Goal: Information Seeking & Learning: Check status

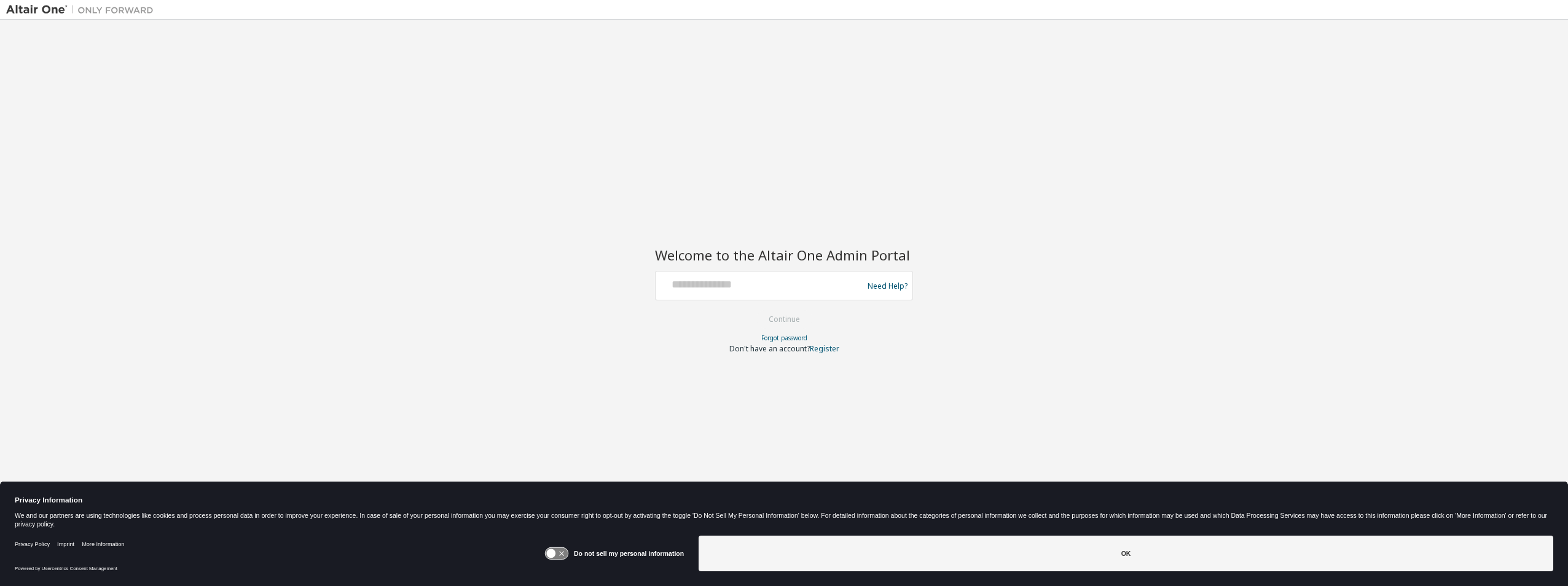
click at [695, 294] on div at bounding box center [761, 286] width 201 height 24
click at [690, 283] on input "text" at bounding box center [761, 282] width 201 height 18
type input "**********"
click at [790, 316] on button "Continue" at bounding box center [784, 319] width 57 height 18
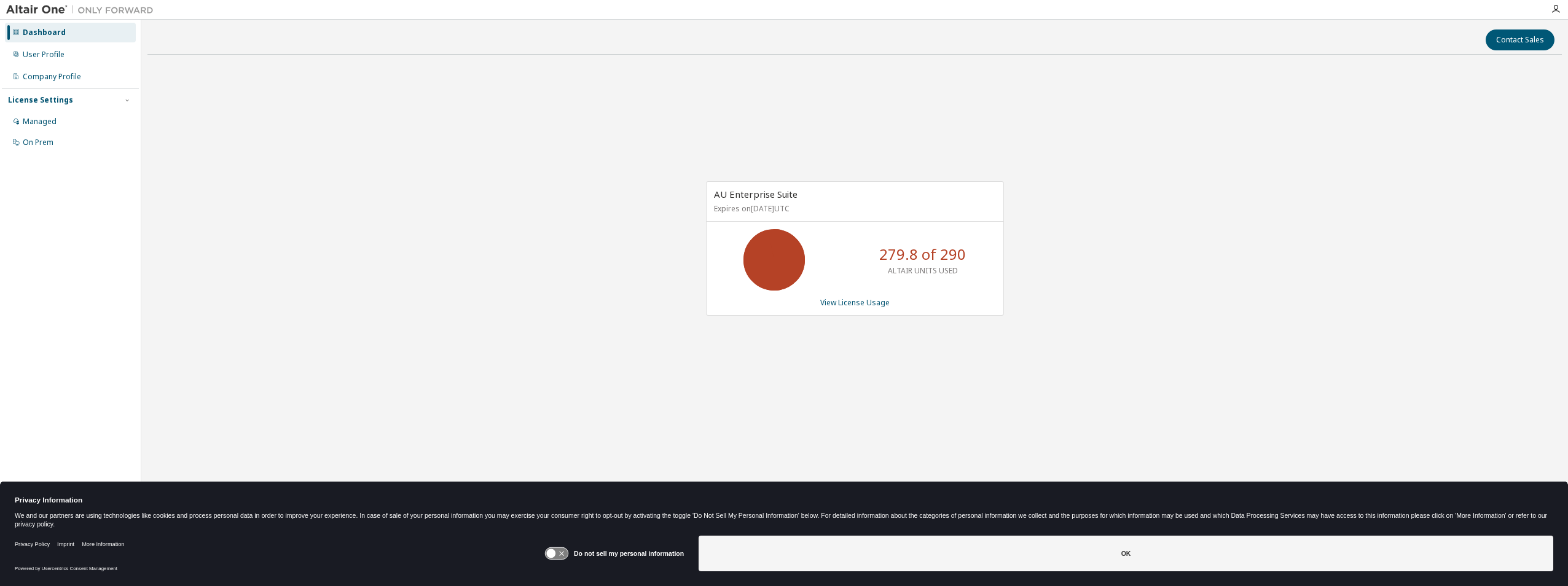
click at [916, 255] on p "279.8 of 290" at bounding box center [922, 254] width 87 height 21
click at [859, 303] on link "View License Usage" at bounding box center [855, 303] width 70 height 10
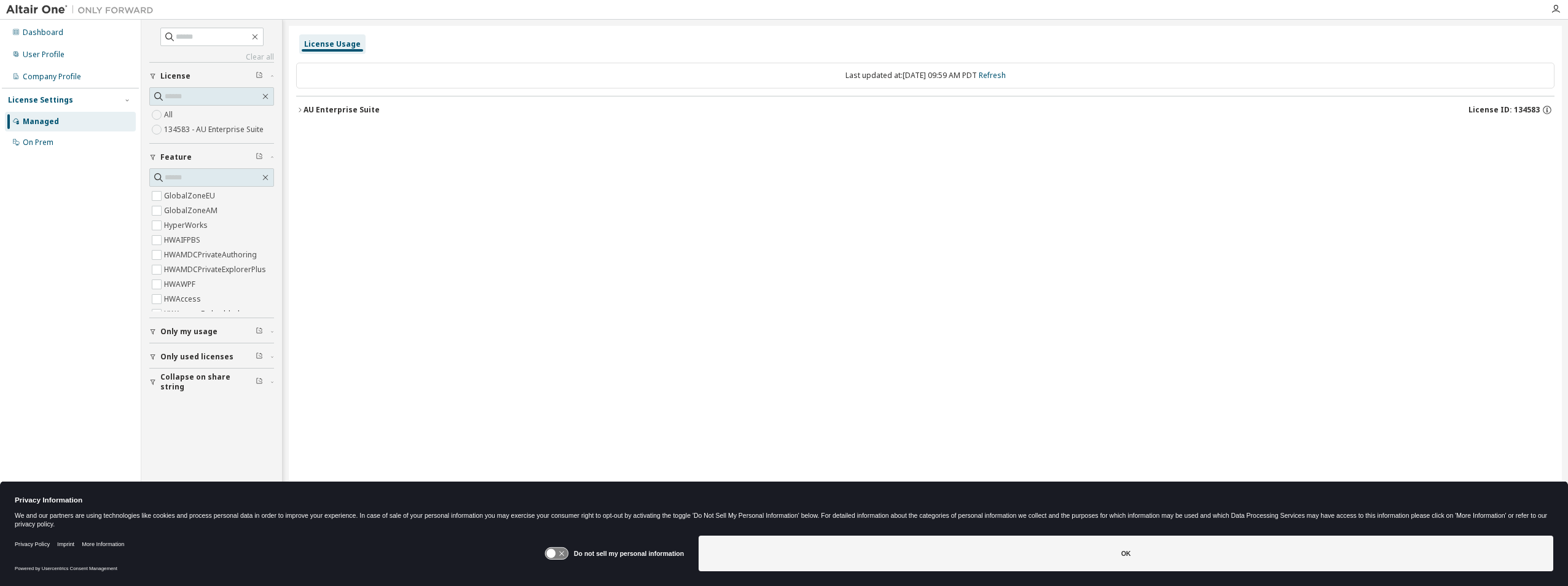
click at [300, 110] on icon "button" at bounding box center [299, 109] width 8 height 8
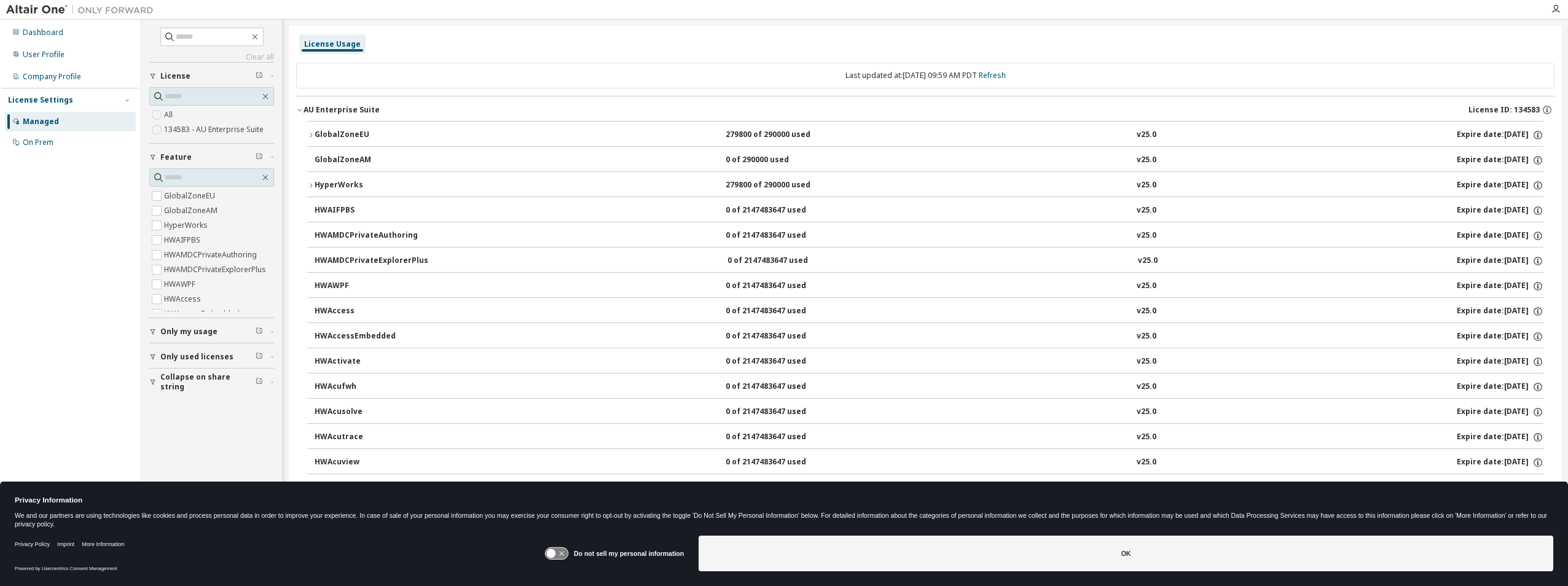
click at [312, 133] on icon "button" at bounding box center [310, 135] width 8 height 8
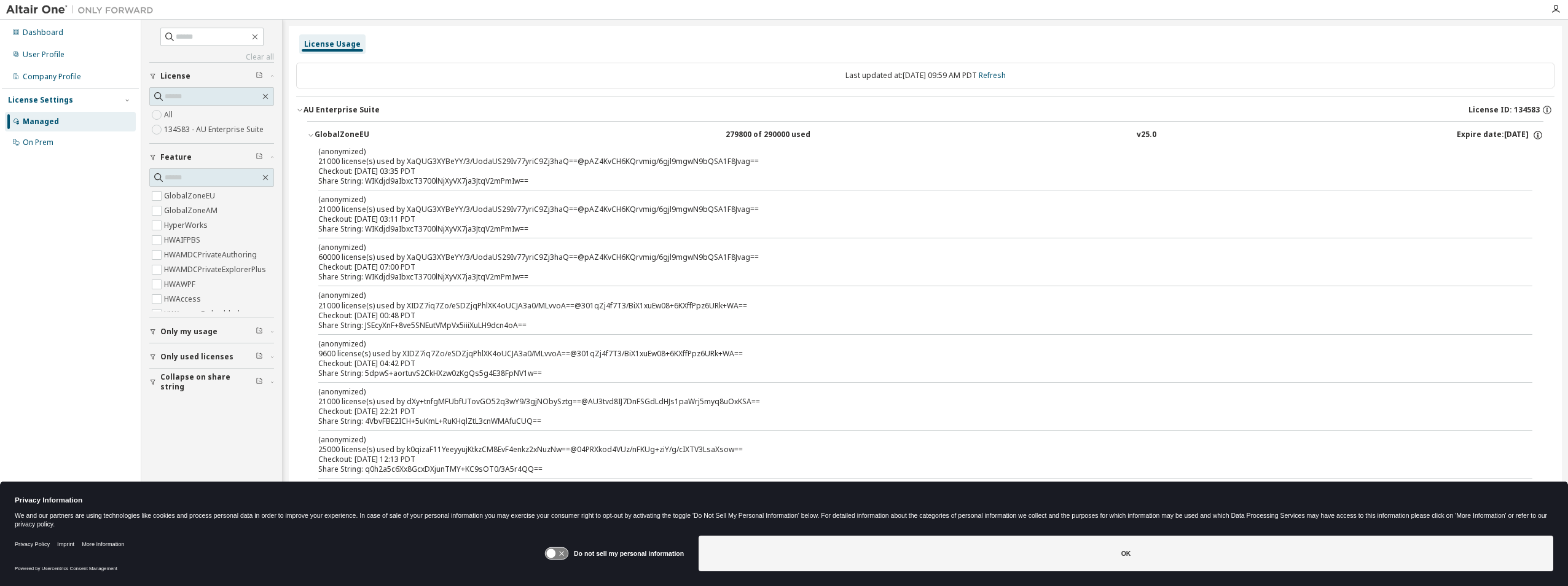
click at [312, 133] on icon "button" at bounding box center [310, 135] width 8 height 8
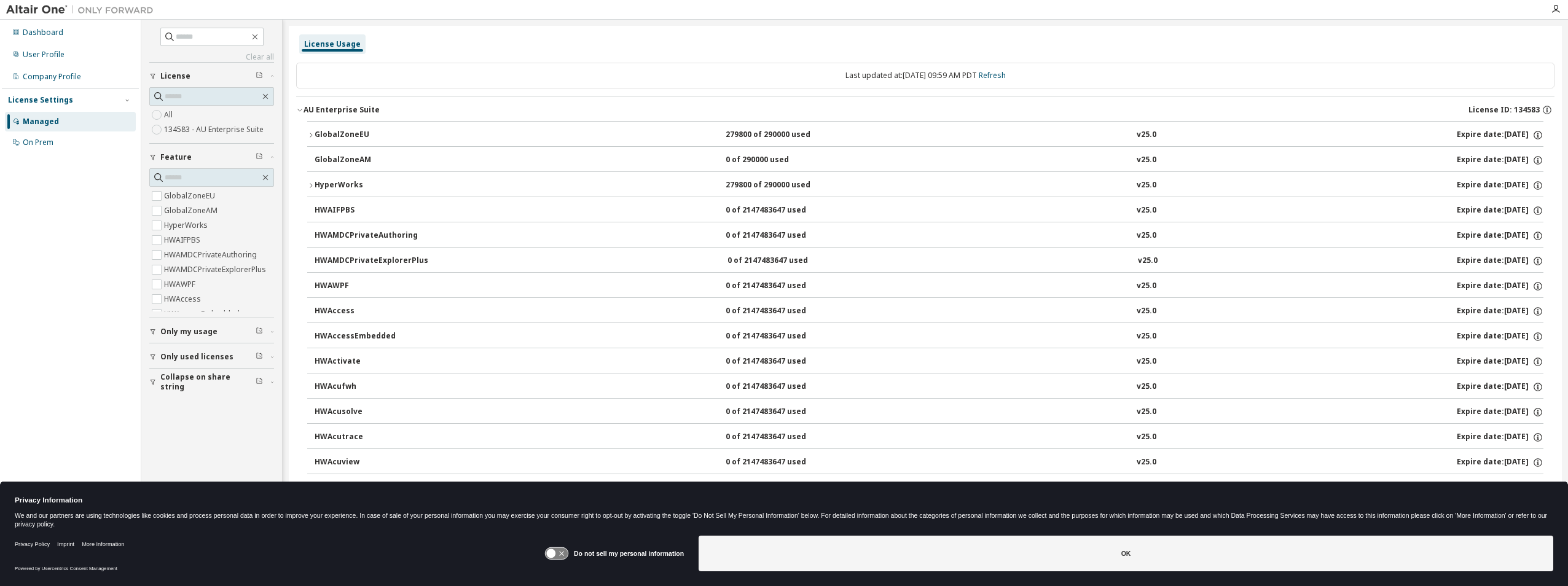
click at [309, 186] on icon "button" at bounding box center [310, 185] width 8 height 8
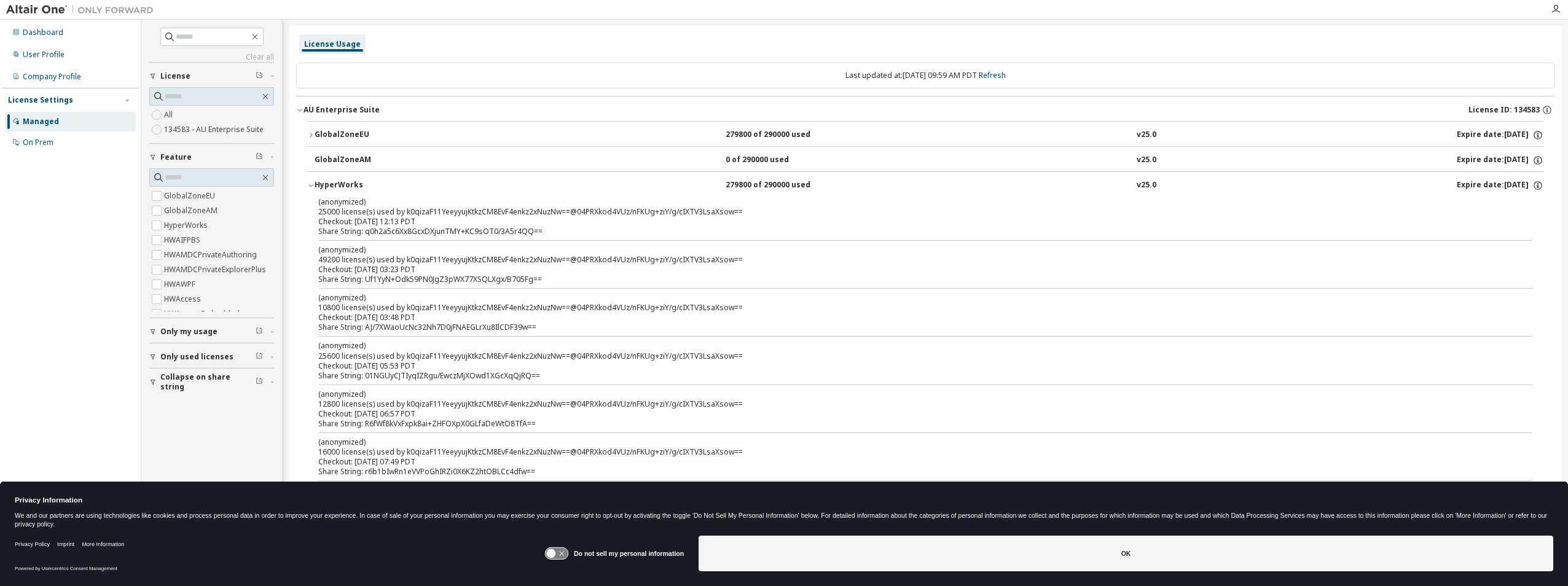
click at [309, 186] on icon "button" at bounding box center [310, 185] width 8 height 8
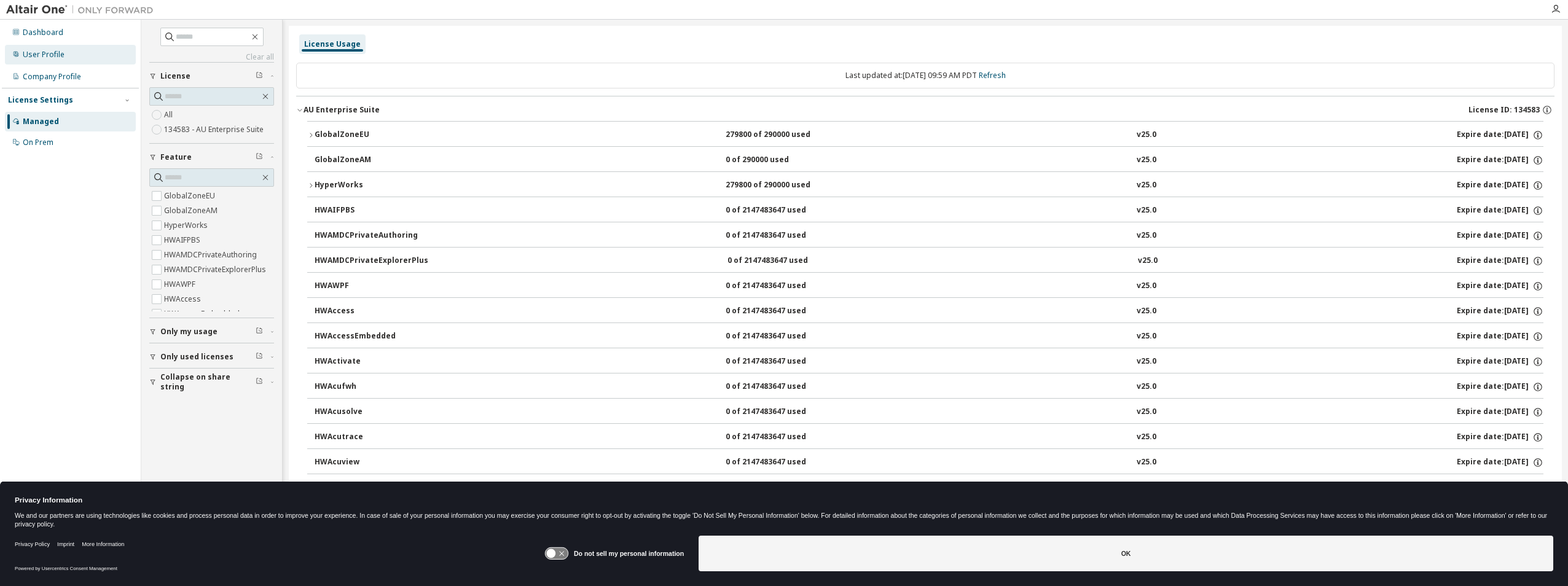
click at [56, 56] on div "User Profile" at bounding box center [44, 55] width 42 height 10
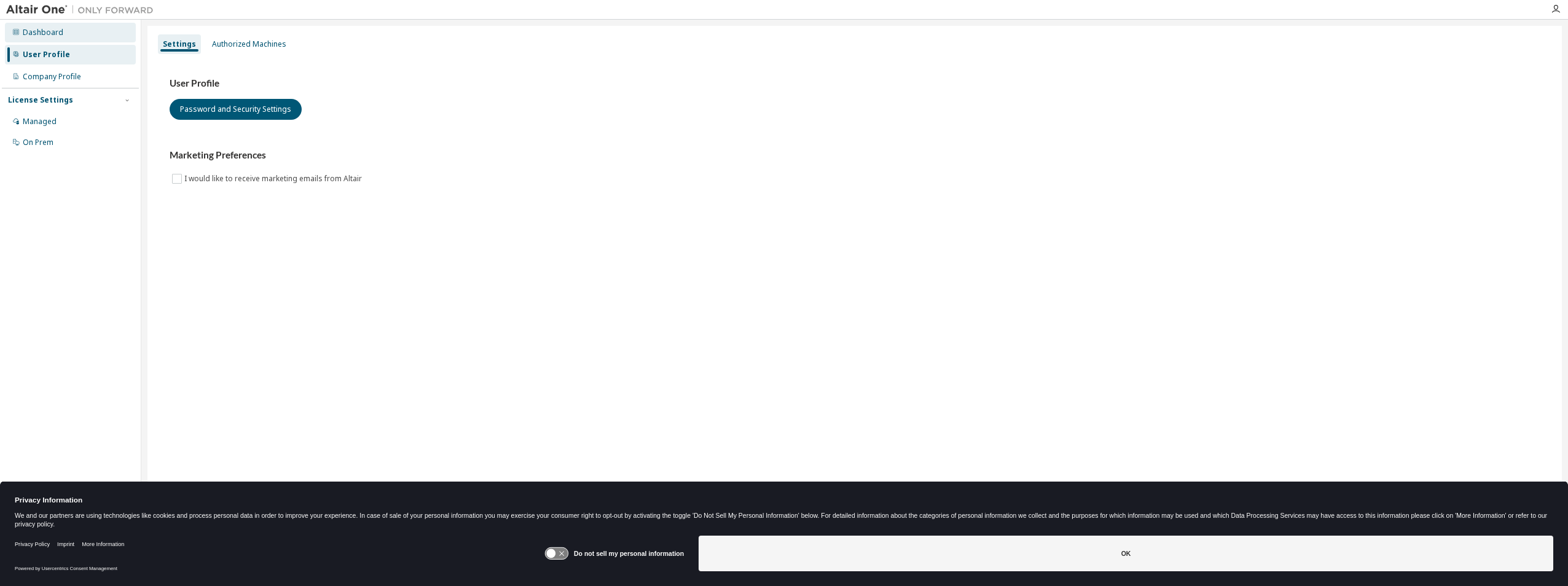
click at [55, 37] on div "Dashboard" at bounding box center [43, 33] width 40 height 10
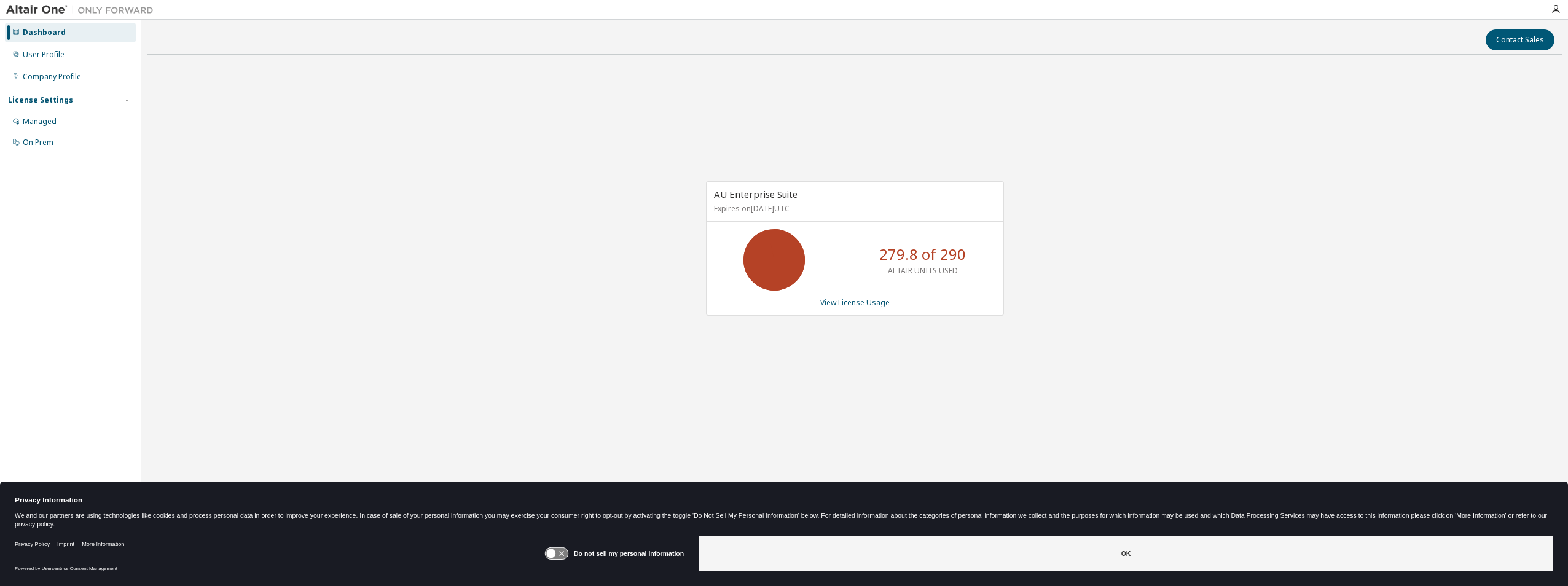
click at [783, 245] on icon at bounding box center [774, 260] width 31 height 31
click at [931, 251] on p "279.8 of 290" at bounding box center [922, 254] width 87 height 21
click at [903, 252] on p "279.8 of 290" at bounding box center [922, 254] width 87 height 21
click at [77, 77] on div "Company Profile" at bounding box center [51, 77] width 58 height 10
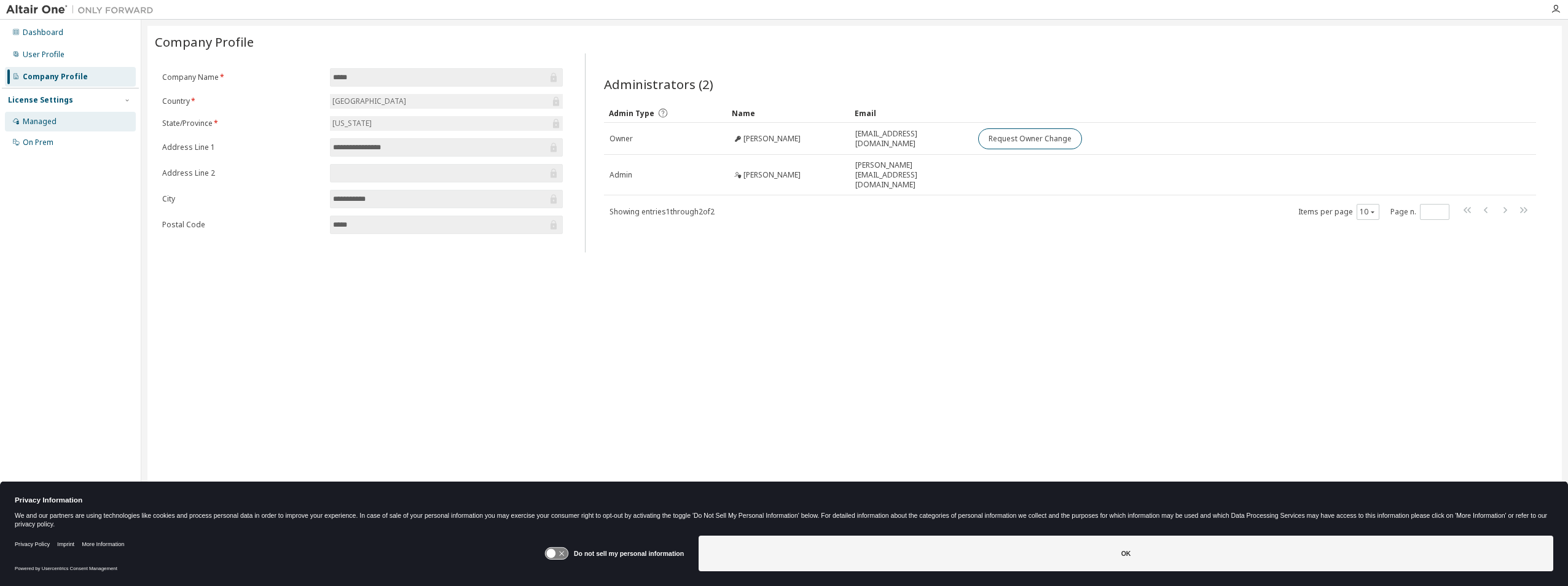
click at [50, 129] on div "Managed" at bounding box center [71, 121] width 131 height 19
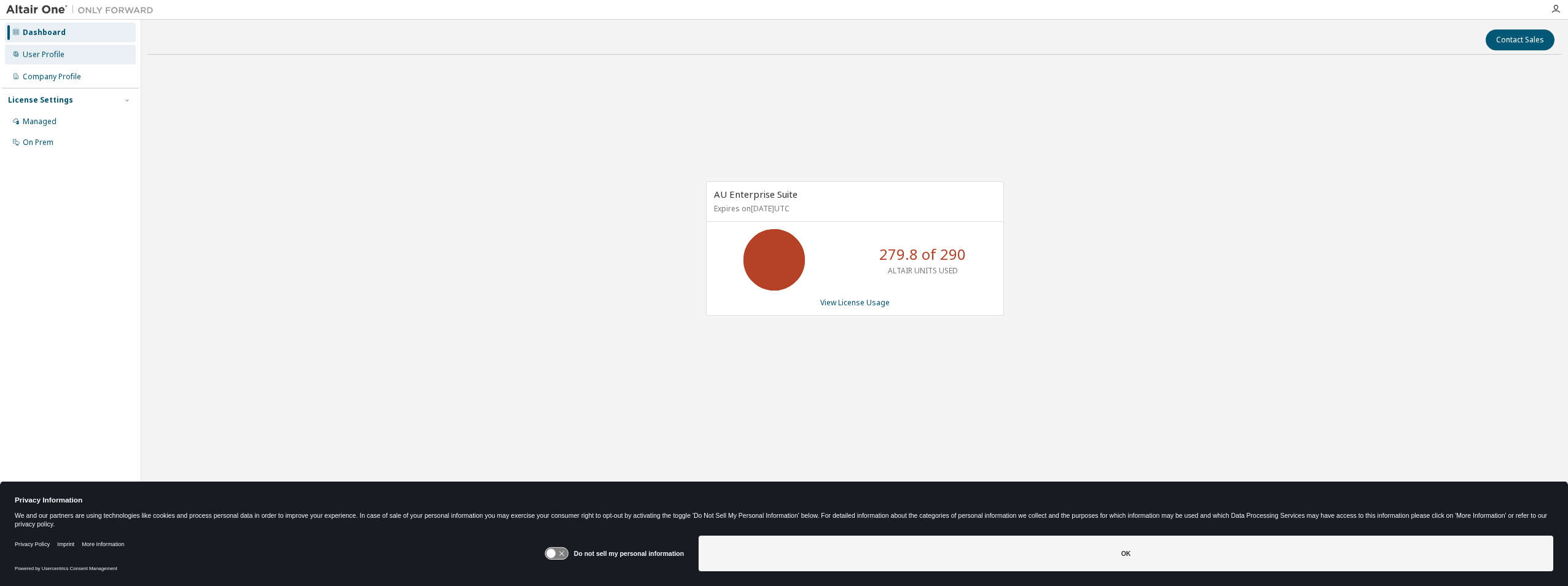
click at [69, 56] on div "User Profile" at bounding box center [71, 54] width 131 height 19
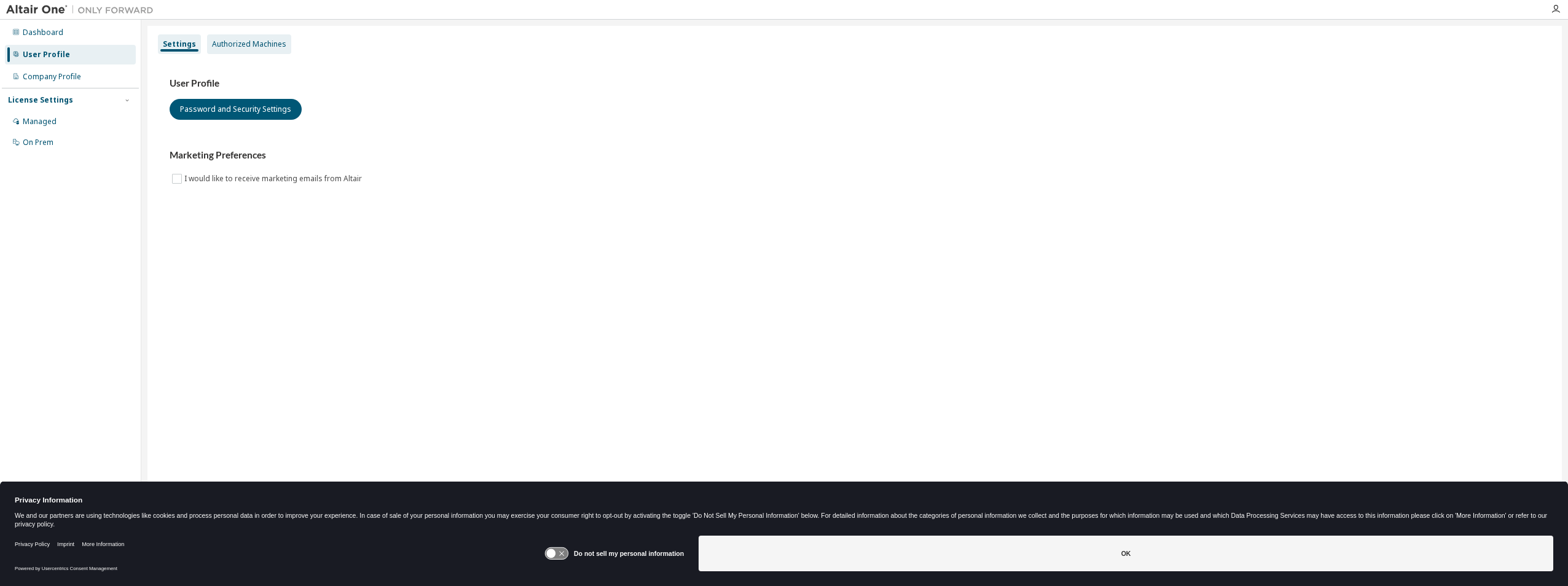
click at [224, 45] on div "Authorized Machines" at bounding box center [249, 45] width 74 height 10
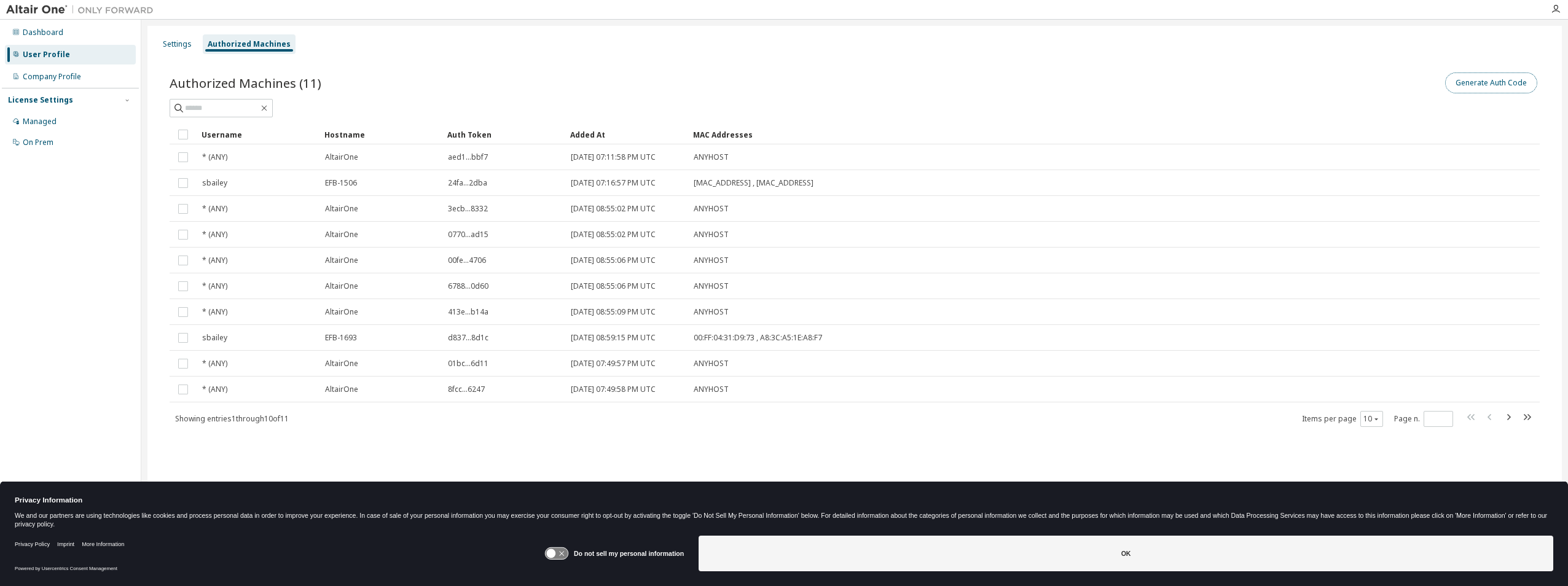
click at [1486, 81] on button "Generate Auth Code" at bounding box center [1491, 82] width 92 height 21
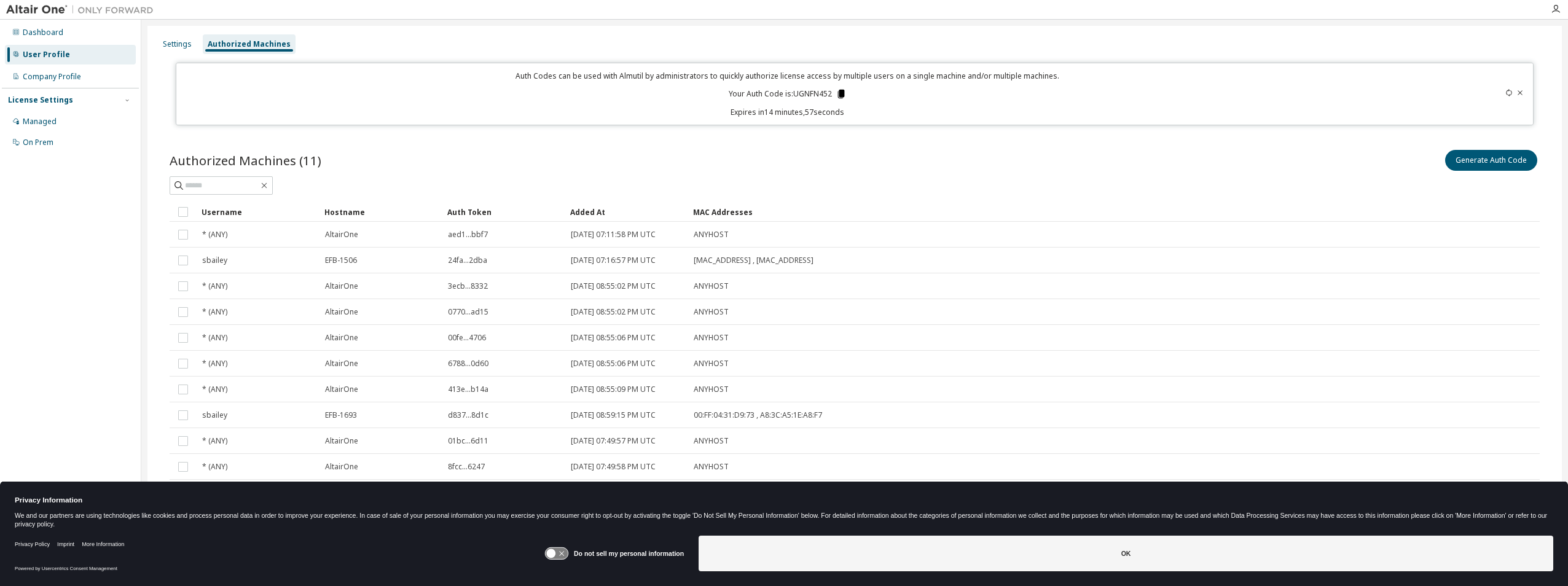
click at [841, 93] on icon at bounding box center [841, 94] width 7 height 8
click at [824, 152] on div "Authorized Machines (11) Generate Auth Code" at bounding box center [855, 160] width 1370 height 26
click at [46, 119] on div "Managed" at bounding box center [40, 122] width 34 height 10
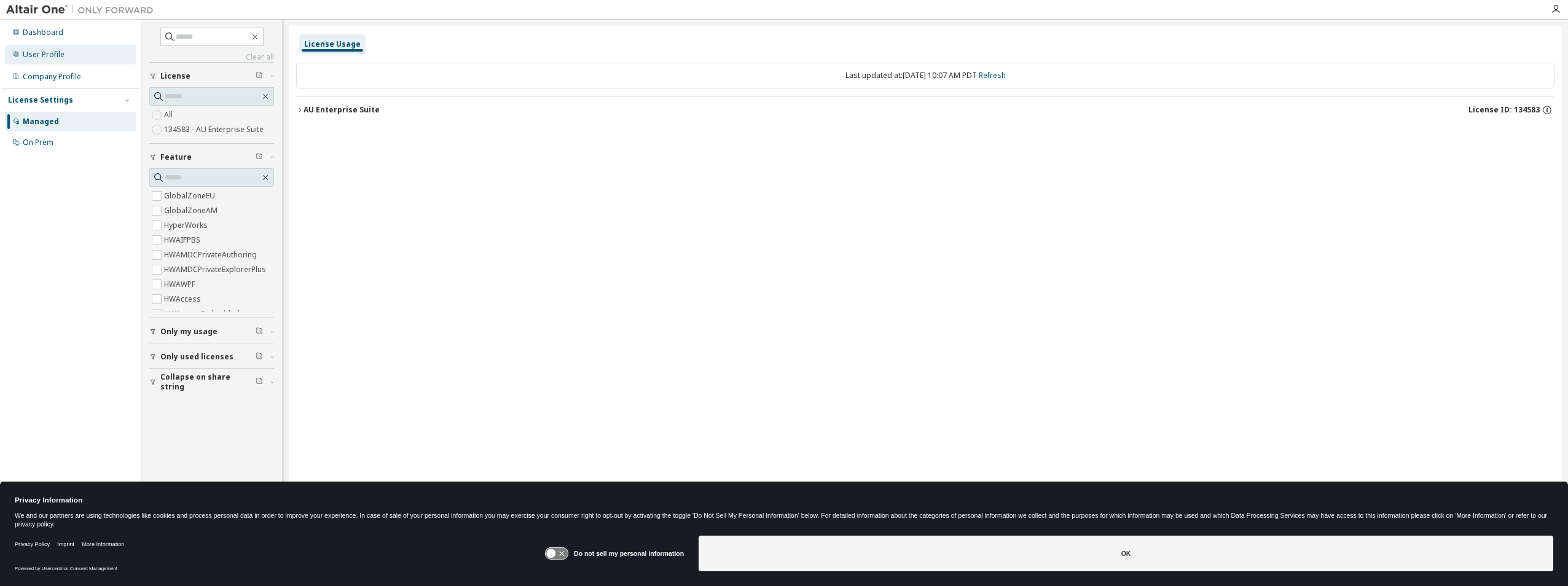
click at [47, 50] on div "User Profile" at bounding box center [44, 55] width 42 height 10
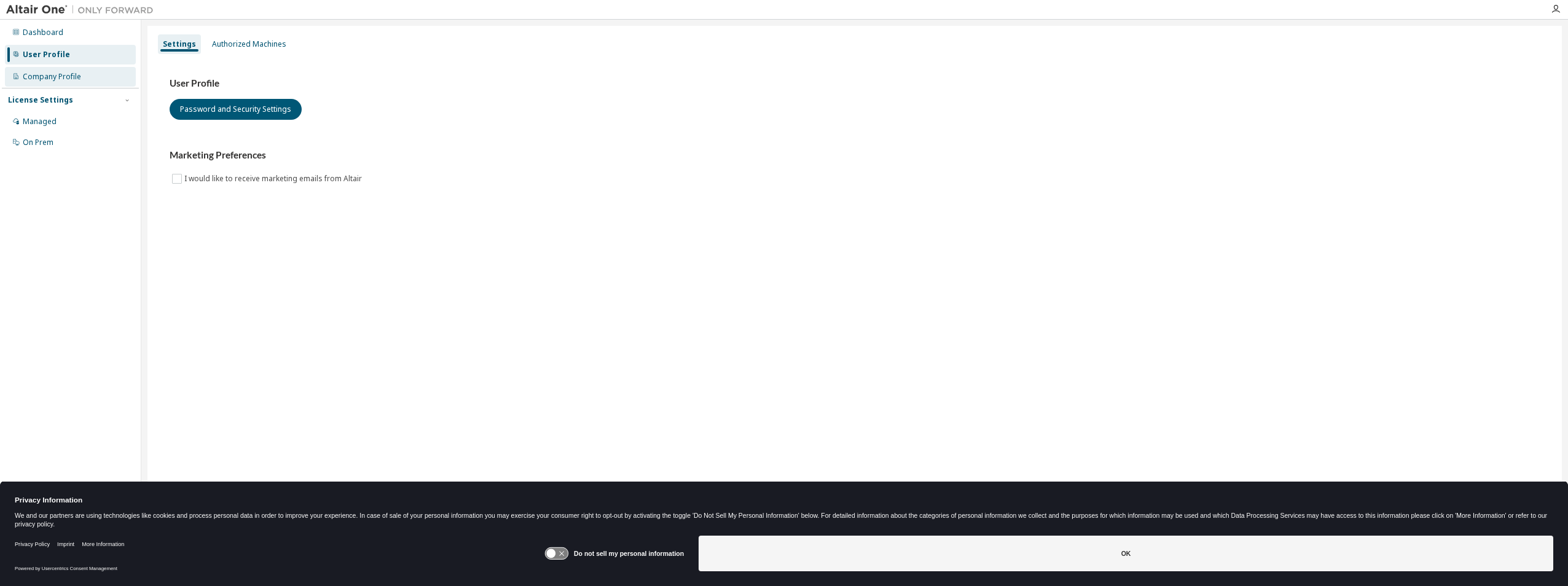
click at [70, 71] on div "Company Profile" at bounding box center [71, 77] width 131 height 19
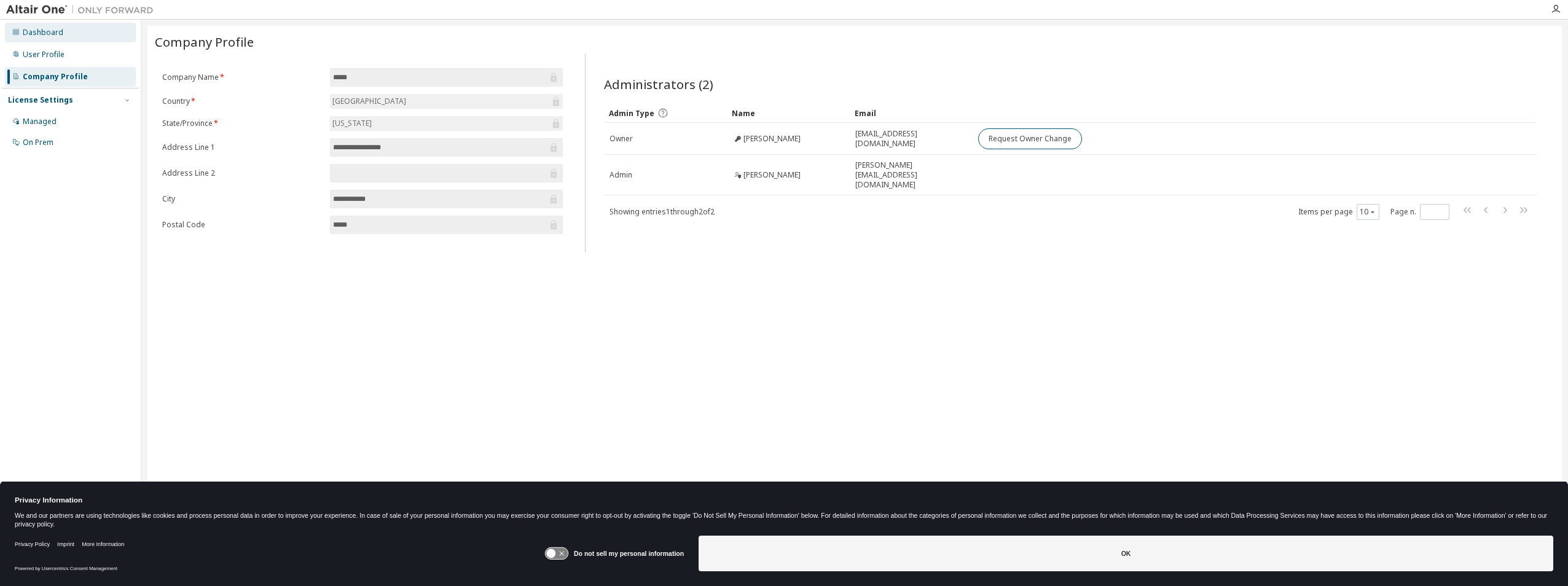
click at [72, 40] on div "Dashboard" at bounding box center [71, 32] width 131 height 19
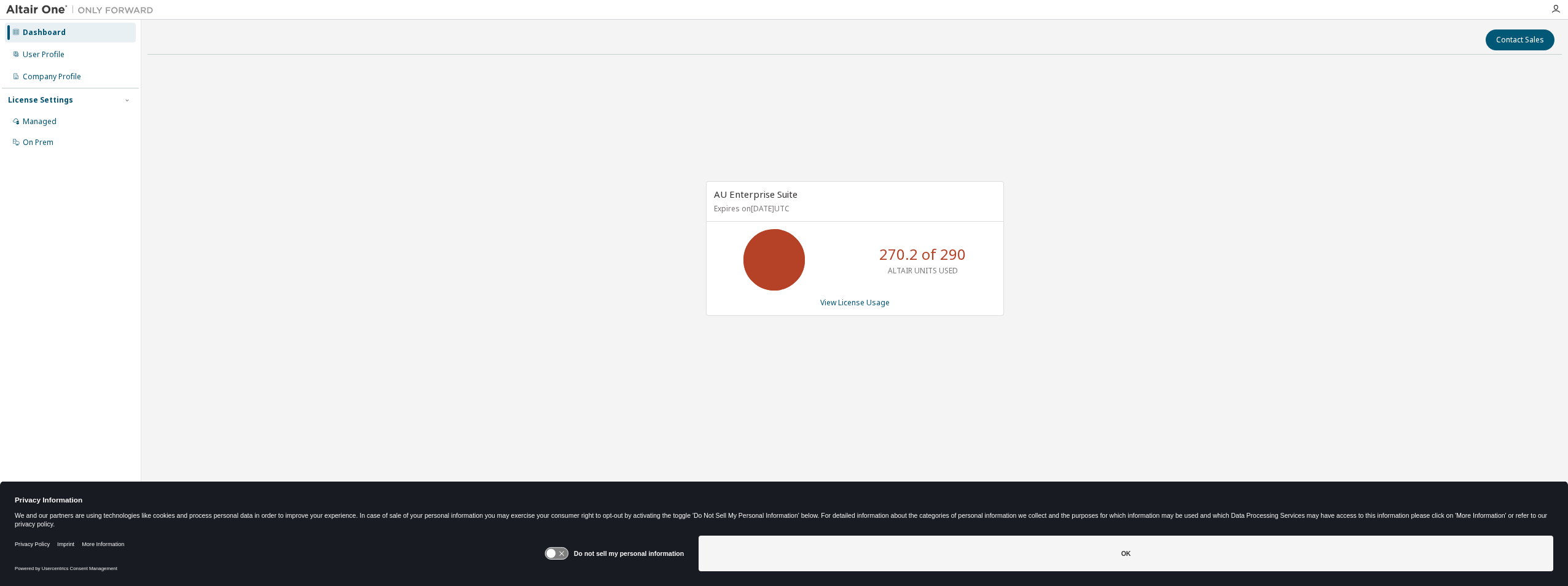
click at [861, 296] on div "AU Enterprise Suite Expires on [DATE] UTC 270.2 of 290 ALTAIR UNITS USED View L…" at bounding box center [855, 249] width 298 height 135
click at [861, 298] on div "AU Enterprise Suite Expires on [DATE] UTC 270.2 of 290 ALTAIR UNITS USED View L…" at bounding box center [855, 249] width 298 height 135
drag, startPoint x: 861, startPoint y: 298, endPoint x: 851, endPoint y: 306, distance: 12.8
click at [851, 306] on link "View License Usage" at bounding box center [855, 303] width 70 height 10
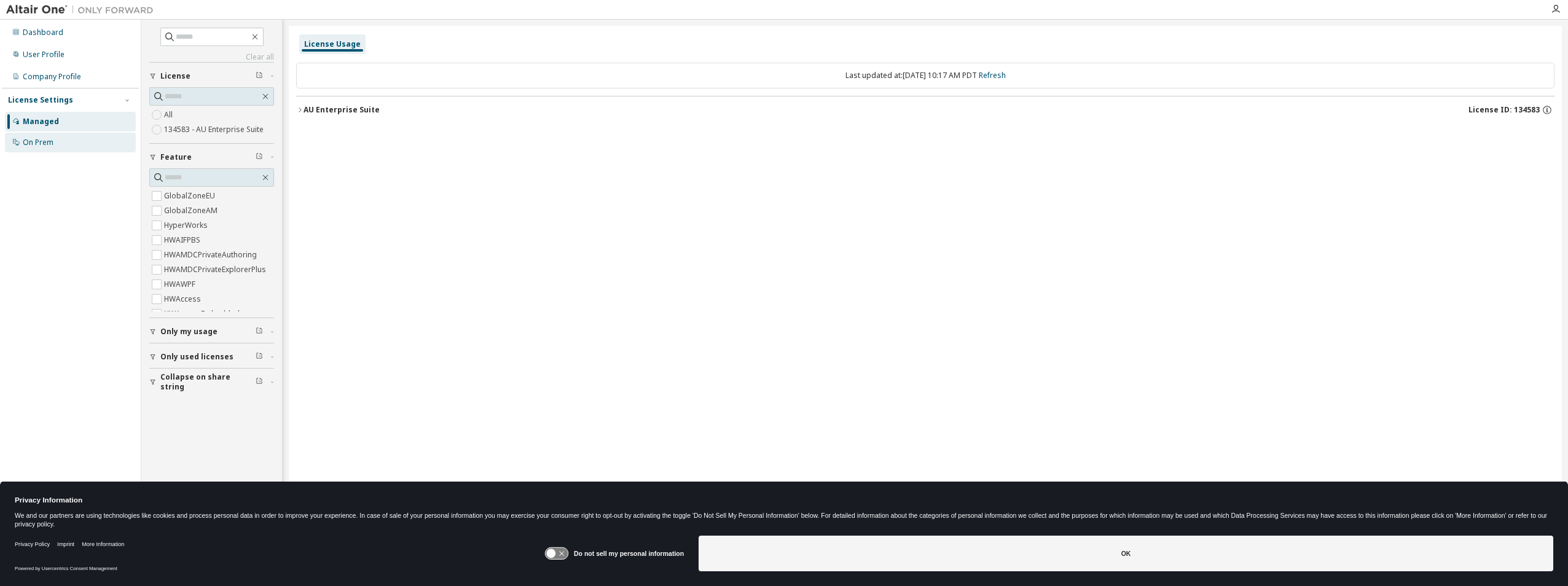
click at [59, 145] on div "On Prem" at bounding box center [71, 142] width 131 height 19
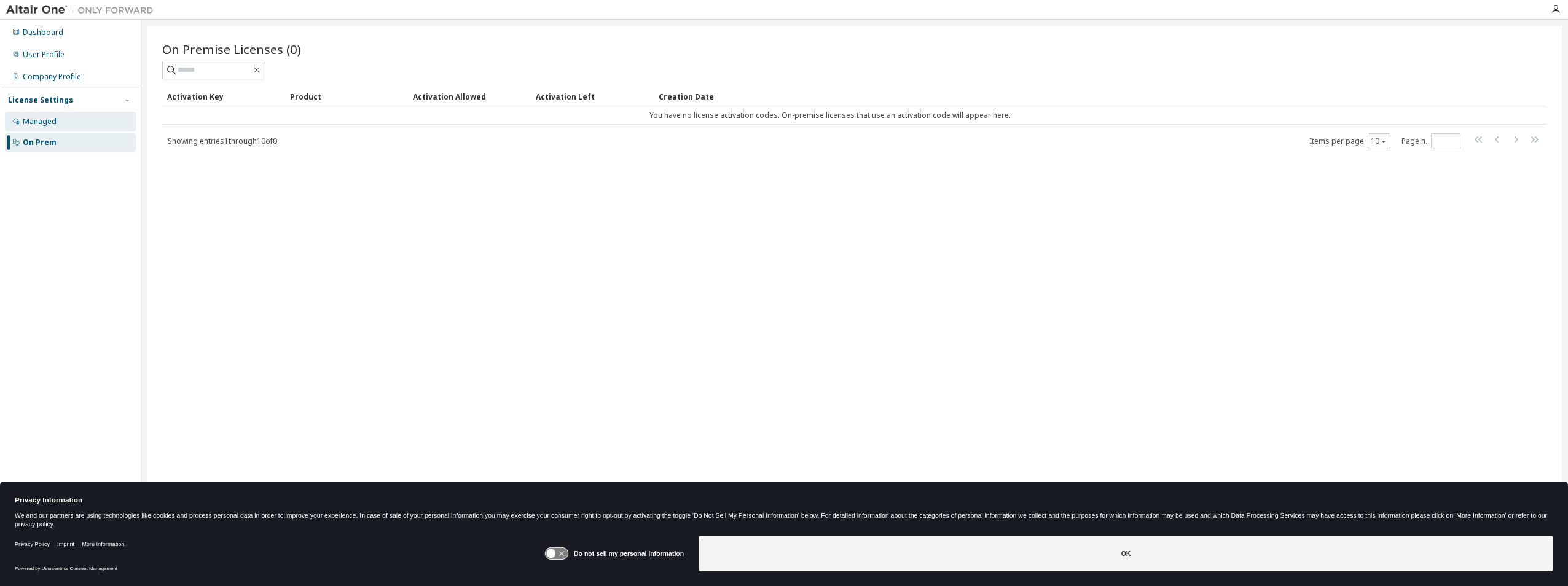
click at [67, 125] on div "Managed" at bounding box center [71, 121] width 131 height 19
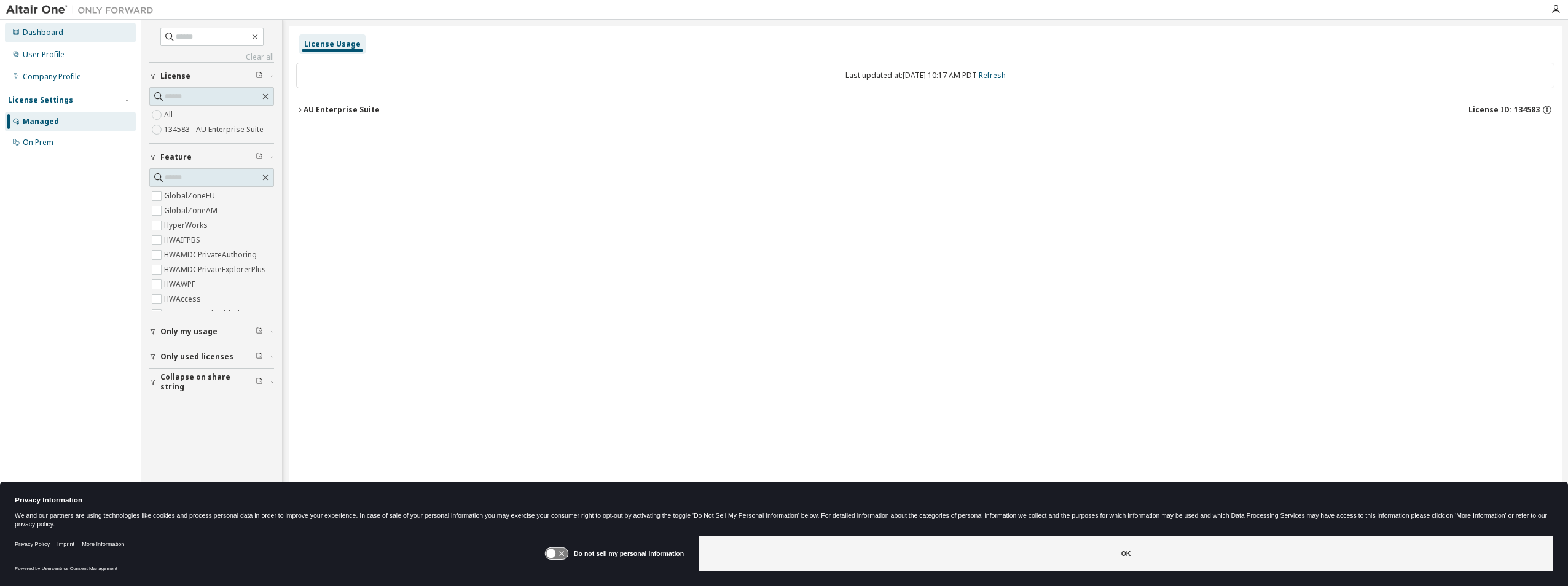
click at [41, 35] on div "Dashboard" at bounding box center [43, 33] width 40 height 10
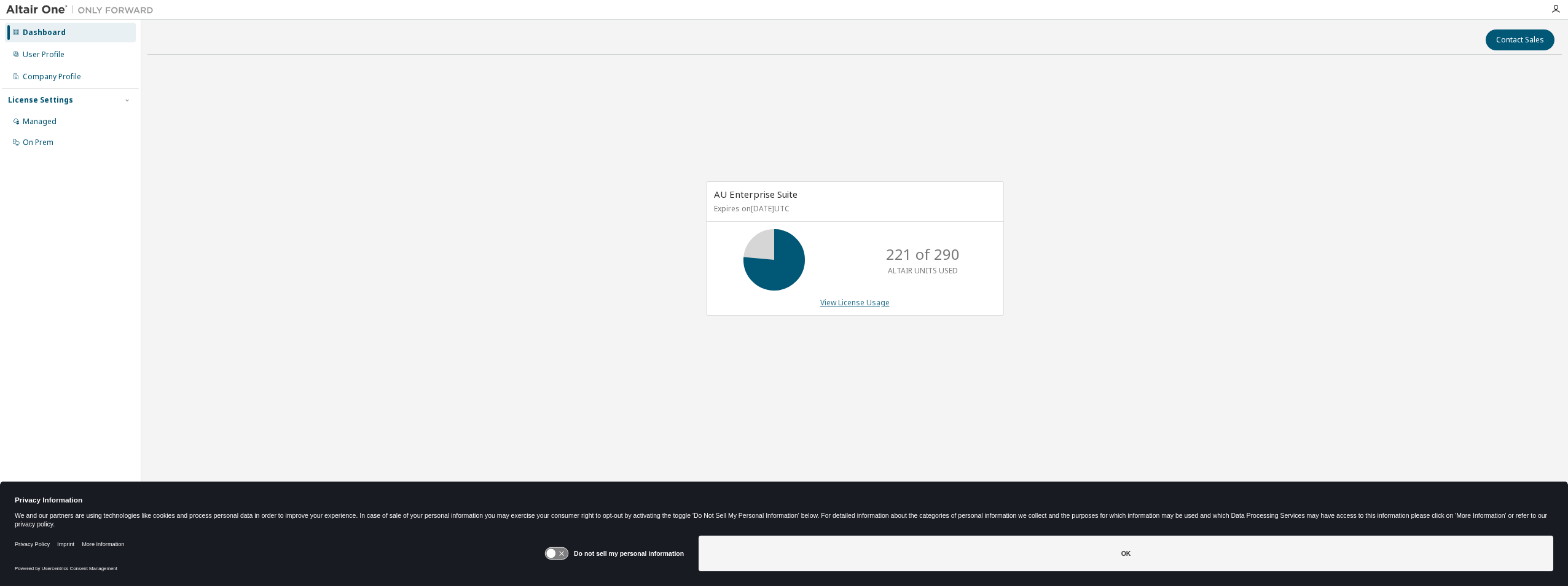
click at [844, 303] on link "View License Usage" at bounding box center [855, 303] width 70 height 10
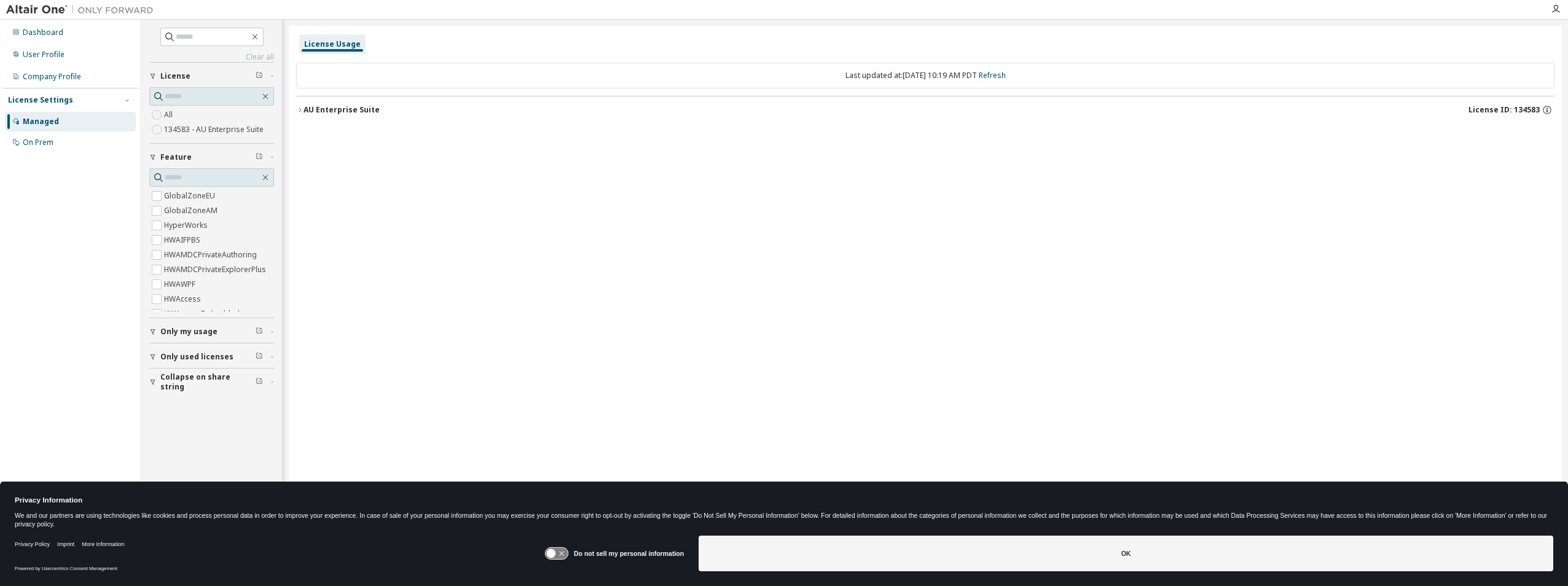
click at [348, 105] on div "AU Enterprise Suite" at bounding box center [341, 110] width 77 height 10
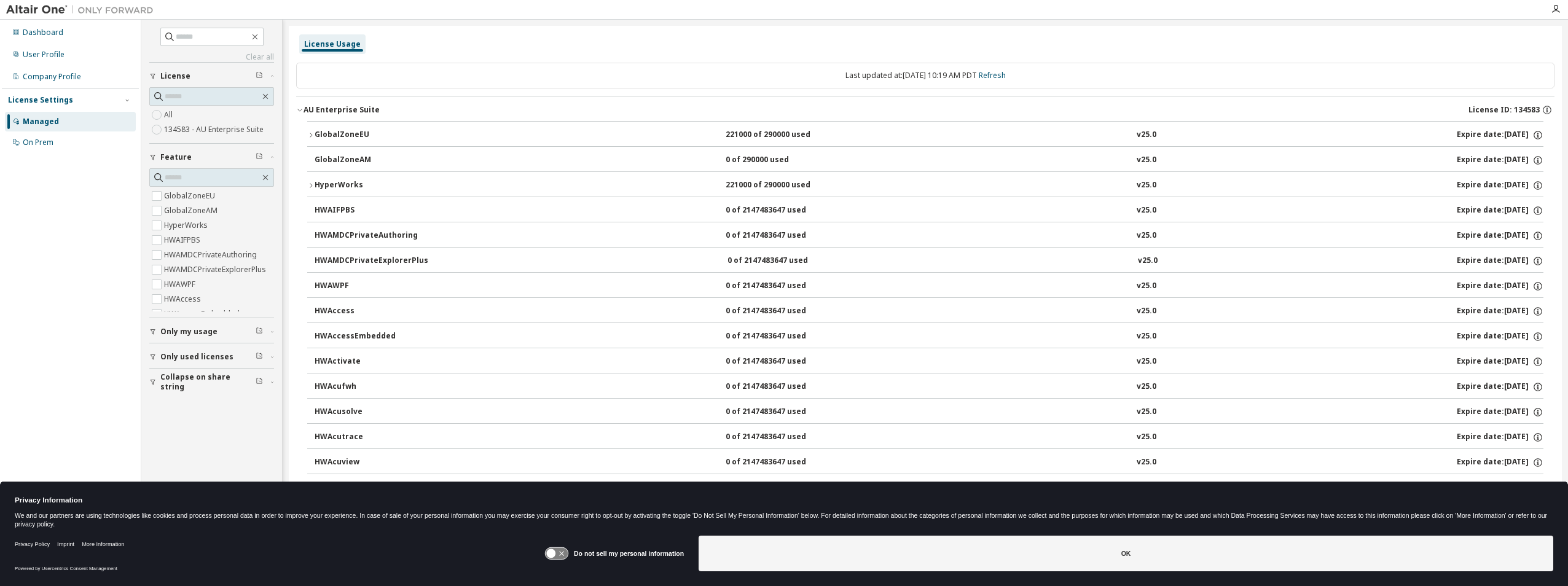
click at [388, 184] on div "HyperWorks" at bounding box center [370, 185] width 111 height 11
